Goal: Browse casually

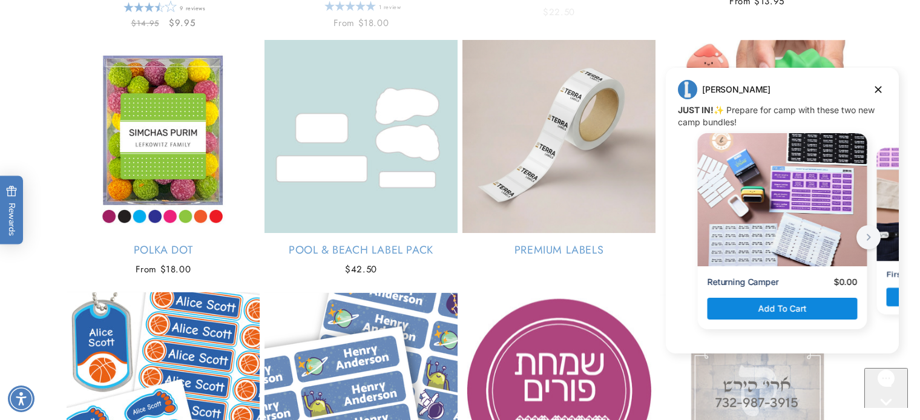
scroll to position [2738, 0]
